Goal: Task Accomplishment & Management: Use online tool/utility

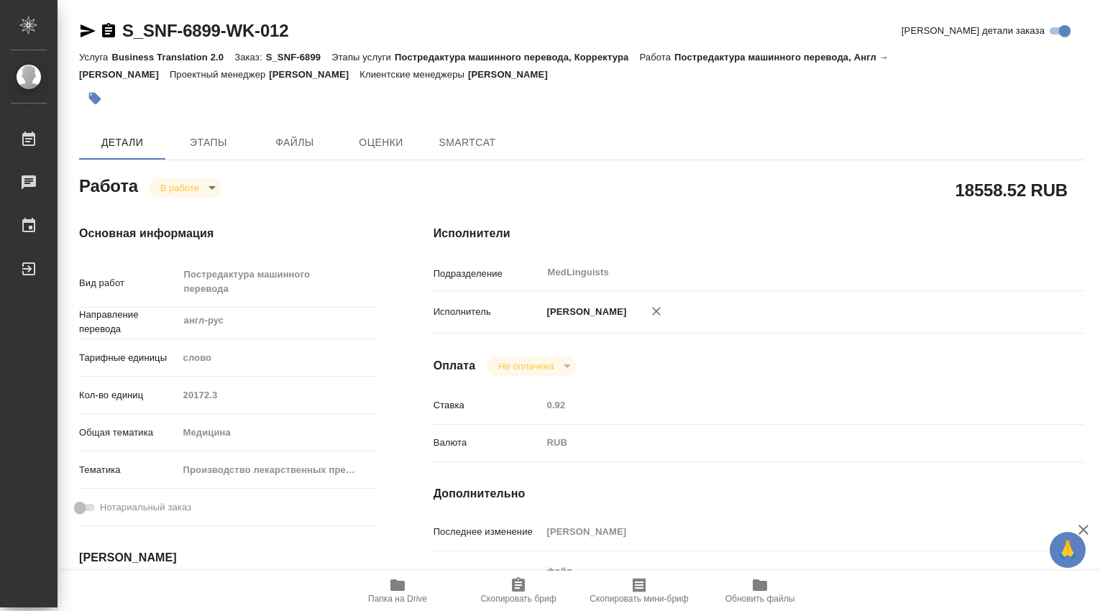
type textarea "x"
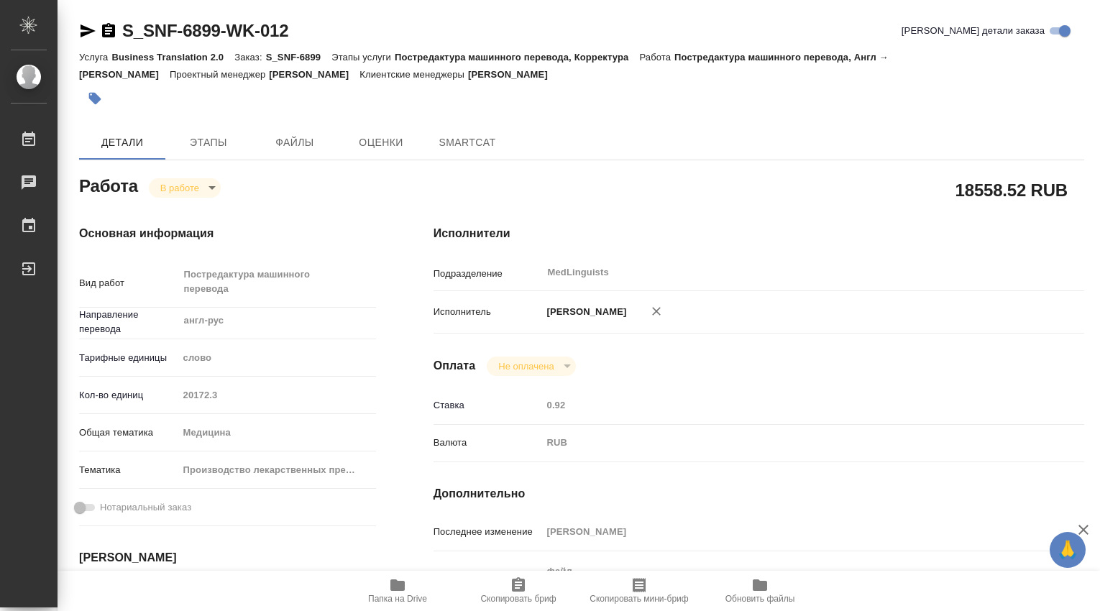
scroll to position [239, 0]
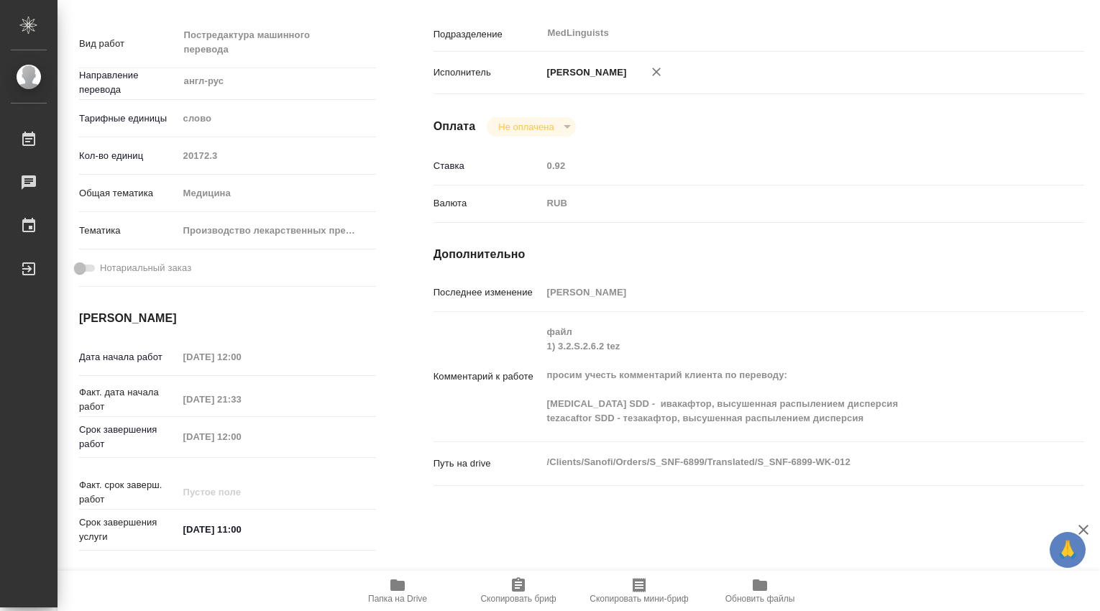
type textarea "x"
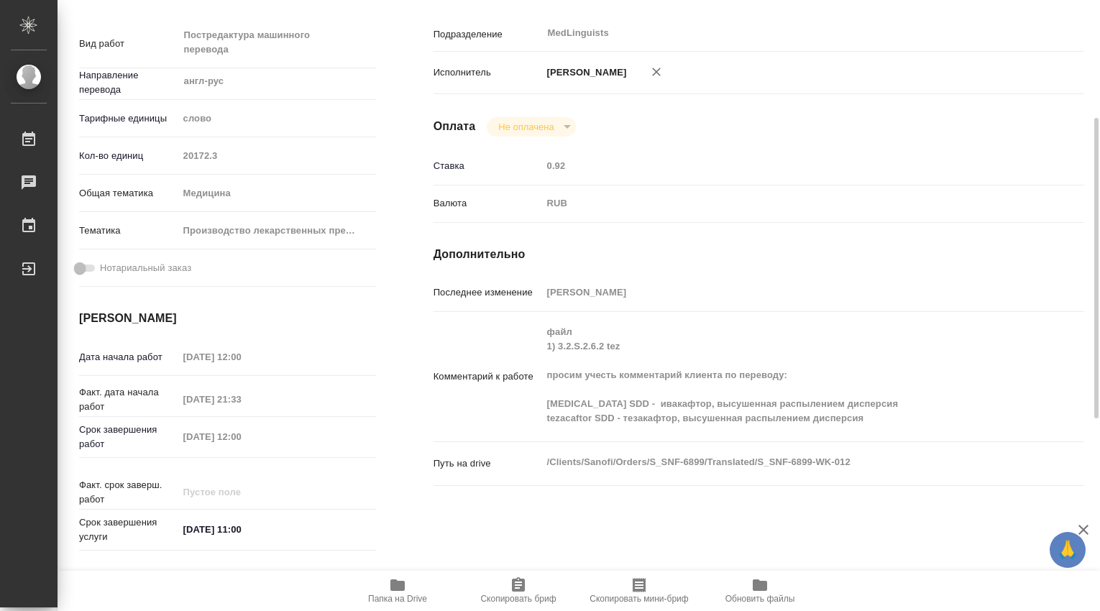
type textarea "x"
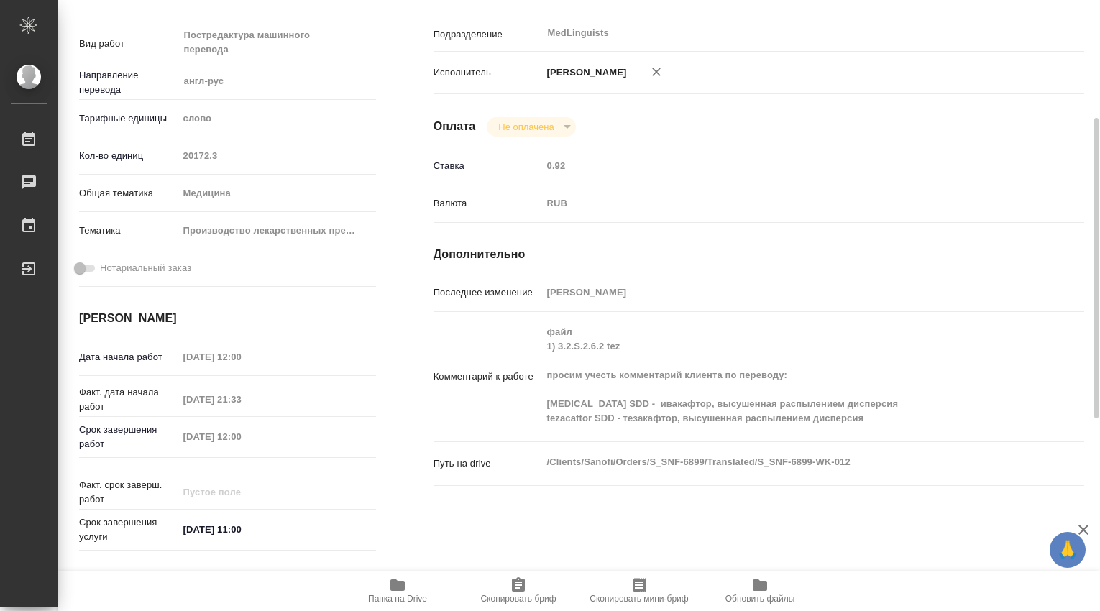
type textarea "x"
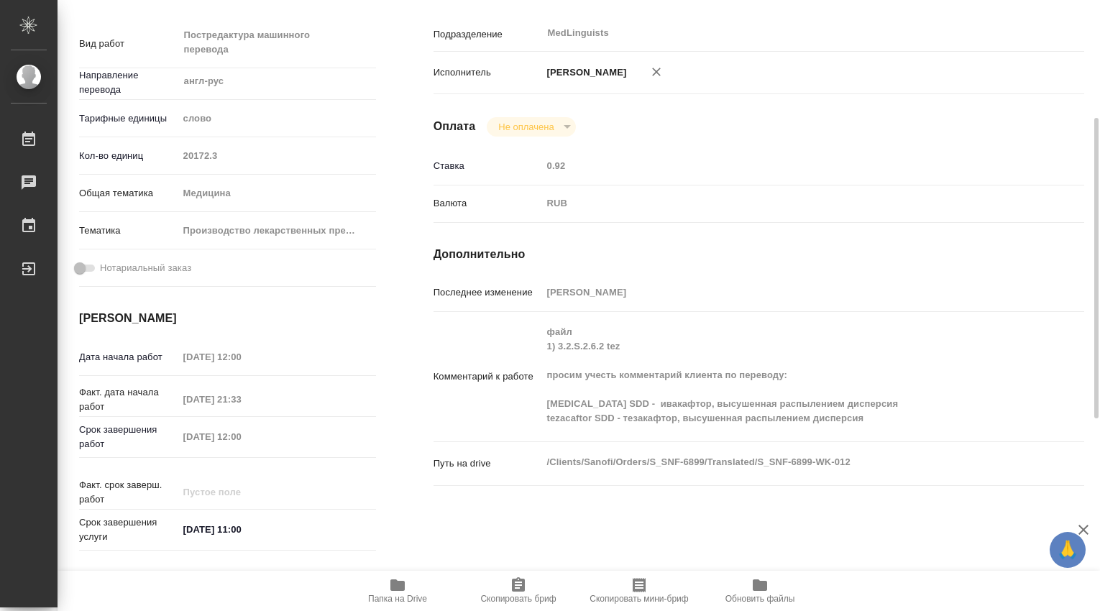
scroll to position [0, 0]
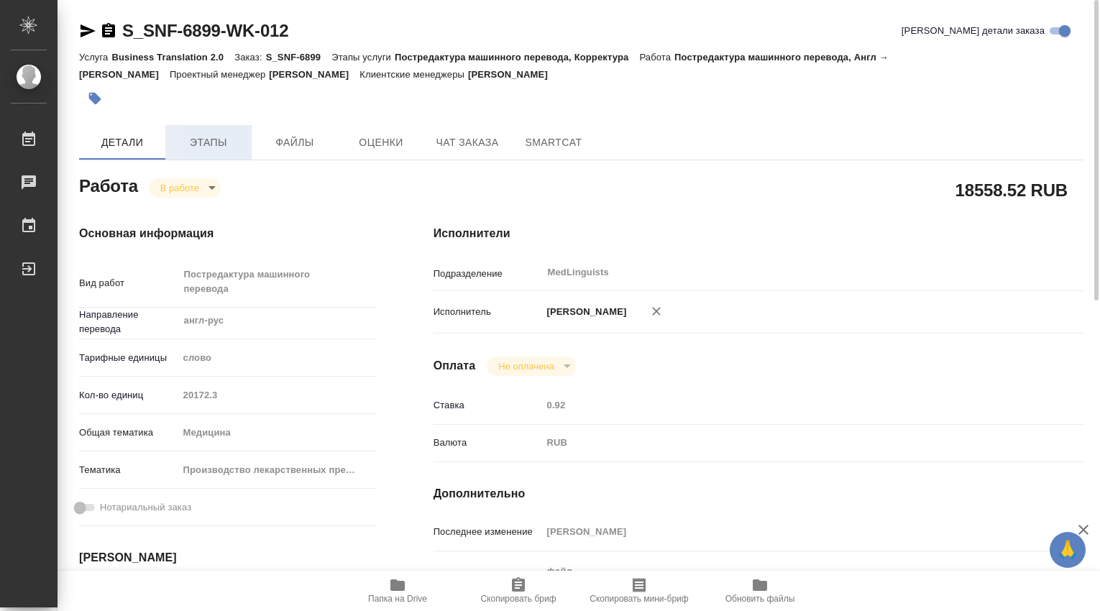
click at [207, 140] on span "Этапы" at bounding box center [208, 143] width 69 height 18
